Goal: Find specific page/section: Find specific page/section

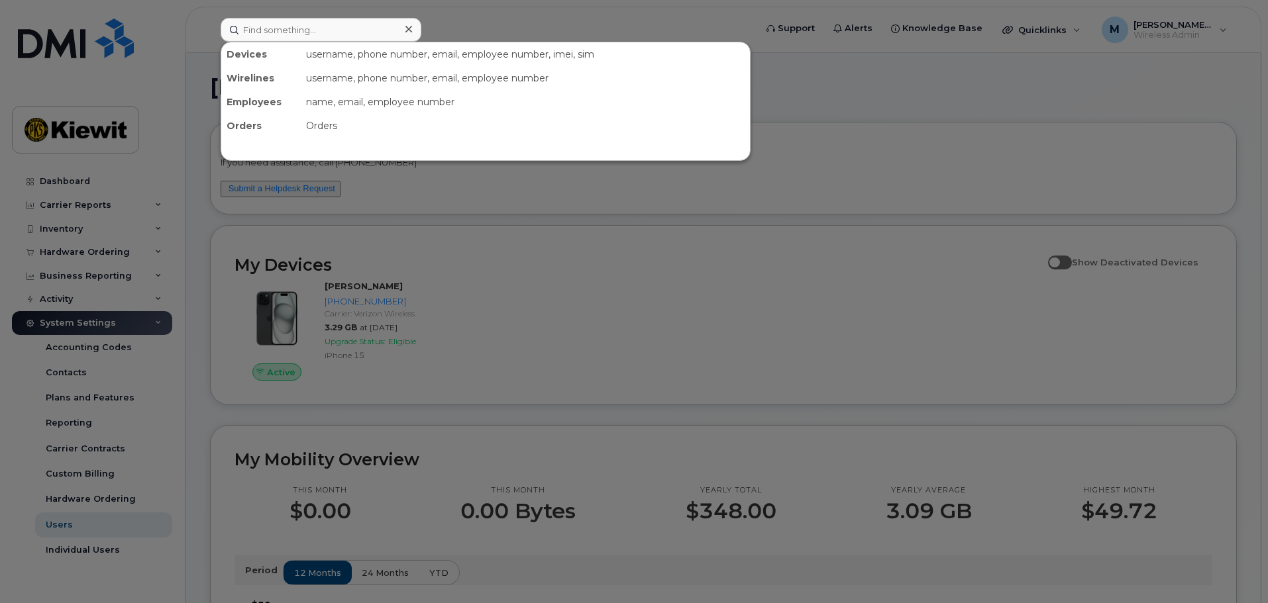
click at [321, 26] on input at bounding box center [321, 30] width 201 height 24
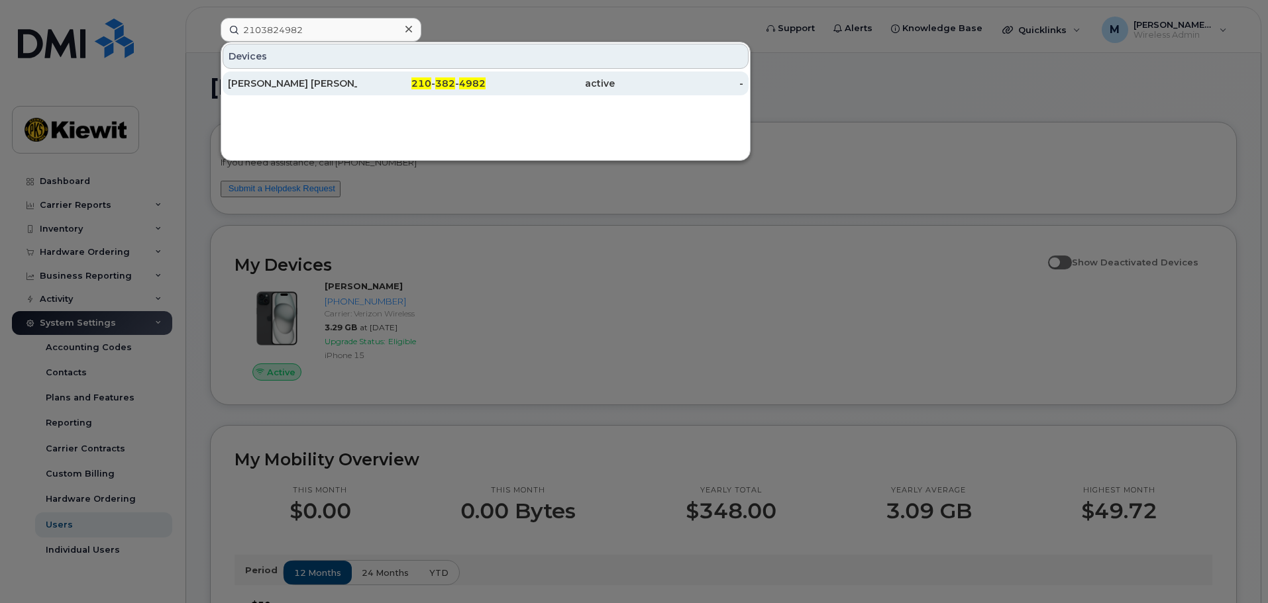
type input "2103824982"
click at [312, 82] on div "[PERSON_NAME] [PERSON_NAME]" at bounding box center [292, 83] width 129 height 13
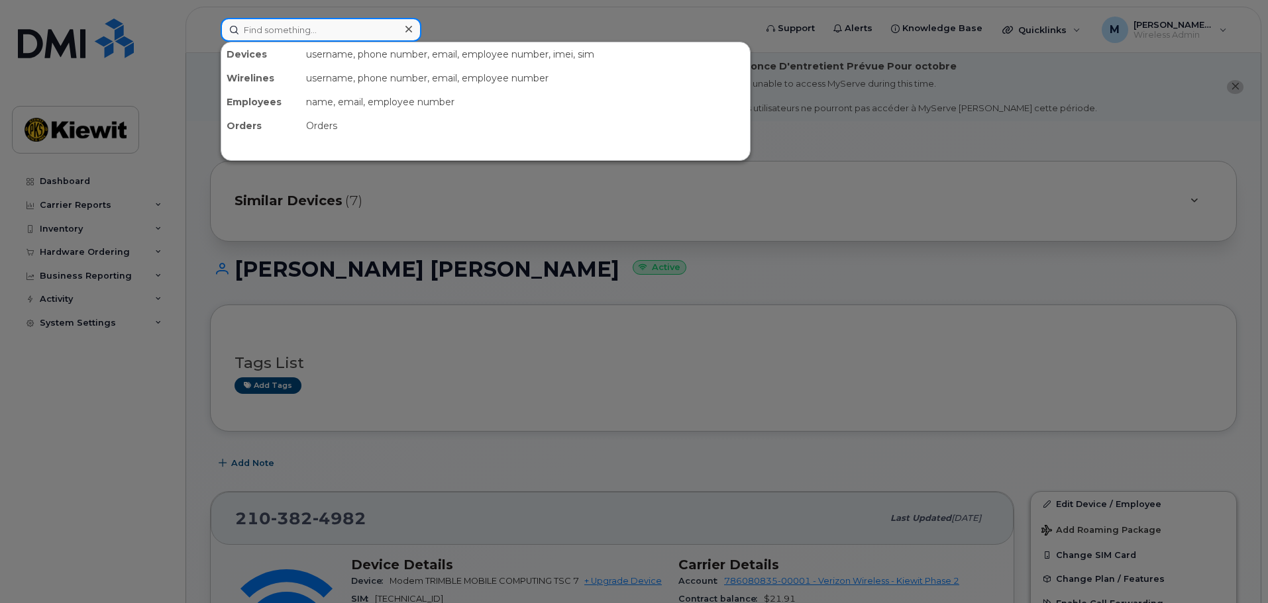
click at [303, 30] on input at bounding box center [321, 30] width 201 height 24
click at [273, 23] on input at bounding box center [321, 30] width 201 height 24
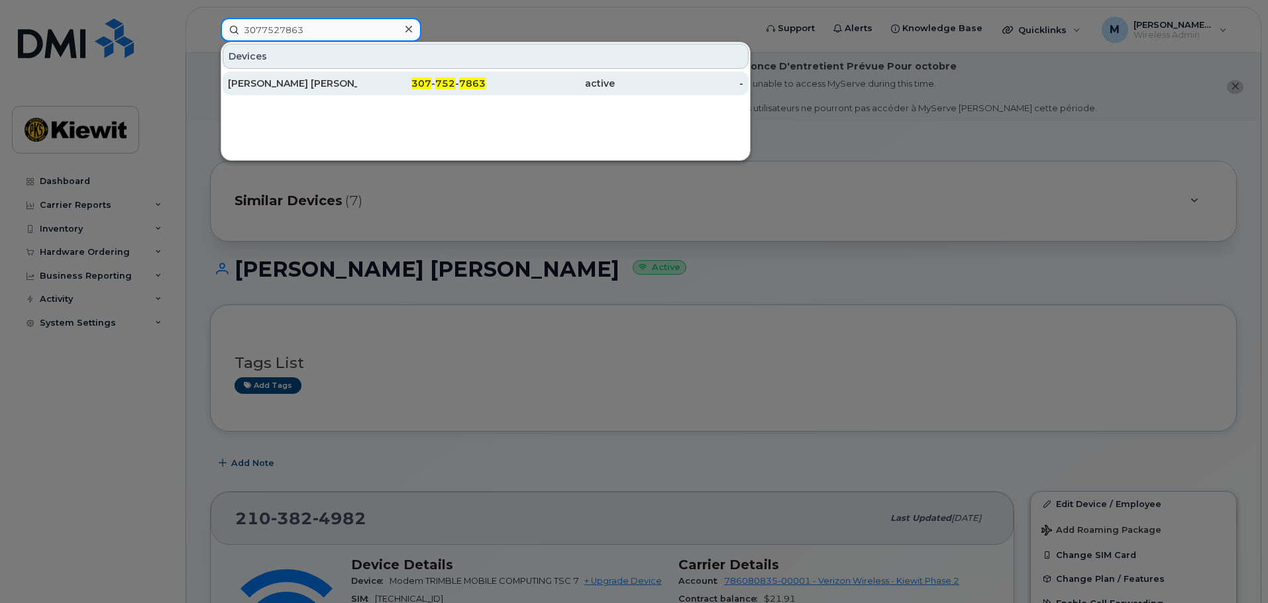
type input "3077527863"
click at [348, 85] on div "[PERSON_NAME] [PERSON_NAME]" at bounding box center [292, 83] width 129 height 13
